Goal: Find specific page/section: Find specific page/section

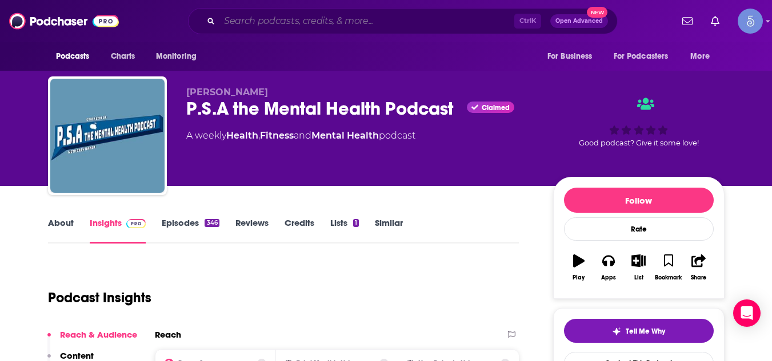
click at [343, 21] on input "Search podcasts, credits, & more..." at bounding box center [366, 21] width 295 height 18
click at [337, 22] on input "Search podcasts, credits, & more..." at bounding box center [366, 21] width 295 height 18
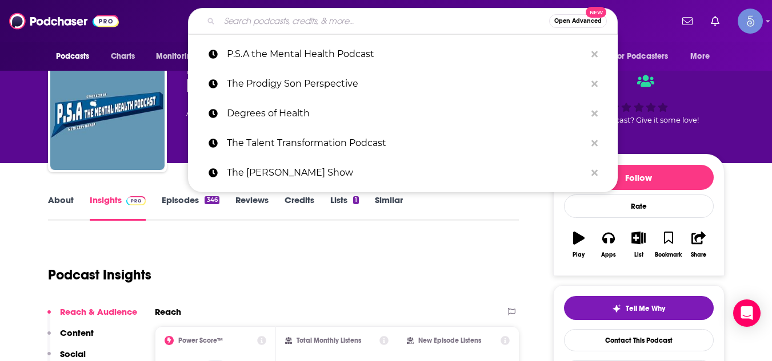
paste input "Schoolin Life Podcast"
type input "Schoolin Life Podcast"
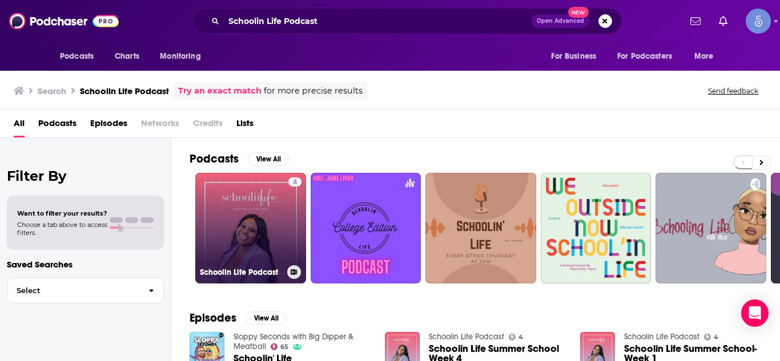
click at [239, 223] on link "4 Schoolin Life Podcast" at bounding box center [250, 228] width 111 height 111
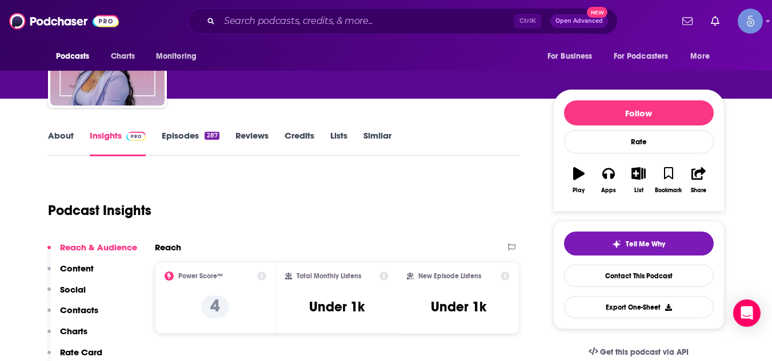
scroll to position [114, 0]
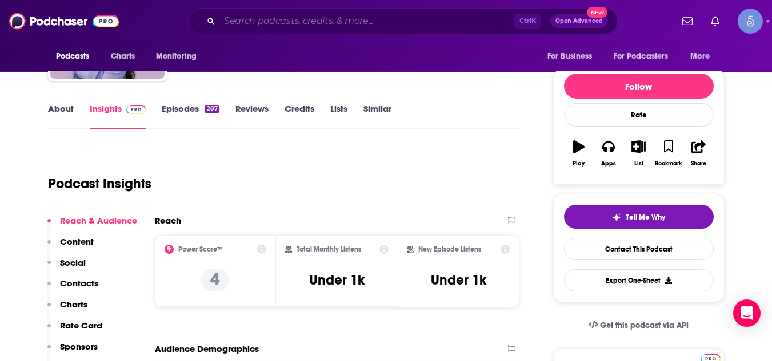
click at [311, 23] on input "Search podcasts, credits, & more..." at bounding box center [366, 21] width 295 height 18
paste input "[PERSON_NAME] IMPACT Show"
type input "[PERSON_NAME] IMPACT Show"
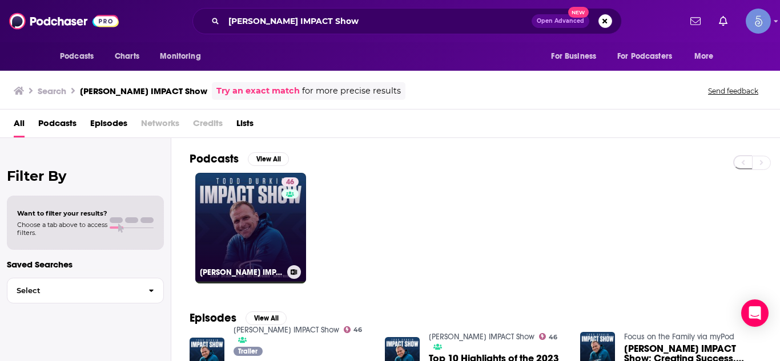
click at [251, 214] on link "46 [PERSON_NAME] IMPACT Show" at bounding box center [250, 228] width 111 height 111
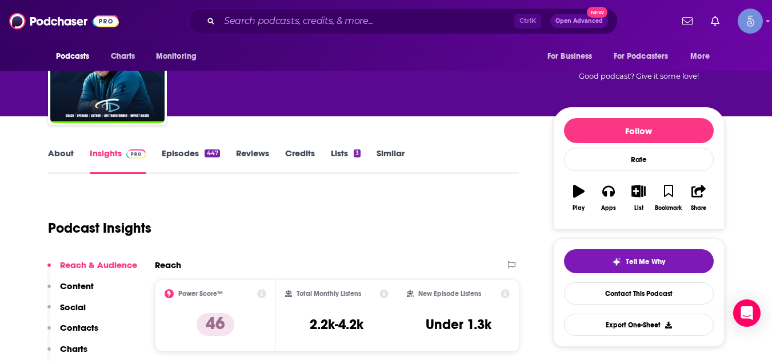
scroll to position [114, 0]
